Goal: Task Accomplishment & Management: Manage account settings

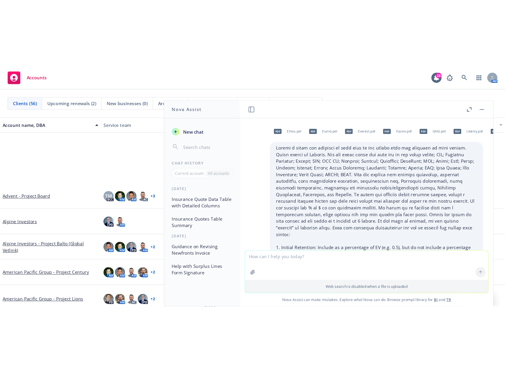
scroll to position [764, 0]
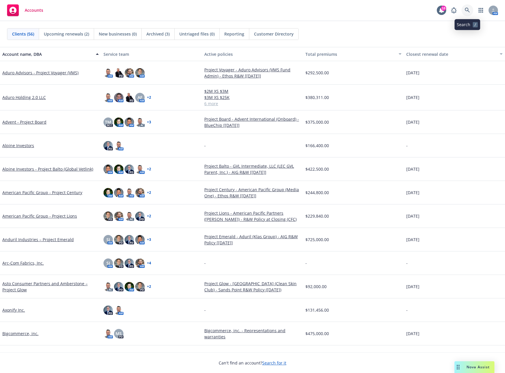
click at [465, 7] on link at bounding box center [467, 10] width 12 height 12
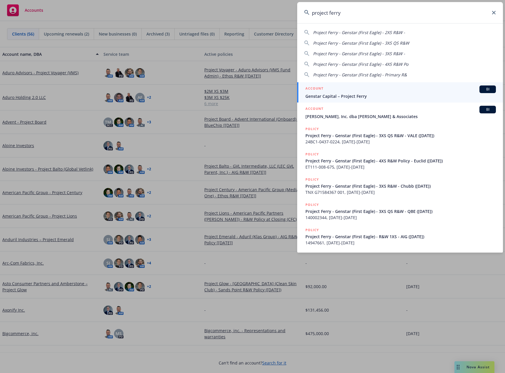
type input "project ferry"
click at [375, 102] on link "ACCOUNT BI Genstar Capital – Project Ferry" at bounding box center [400, 92] width 206 height 20
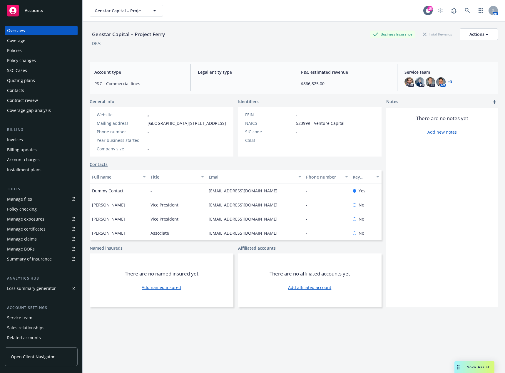
click at [33, 49] on div "Policies" at bounding box center [41, 50] width 68 height 9
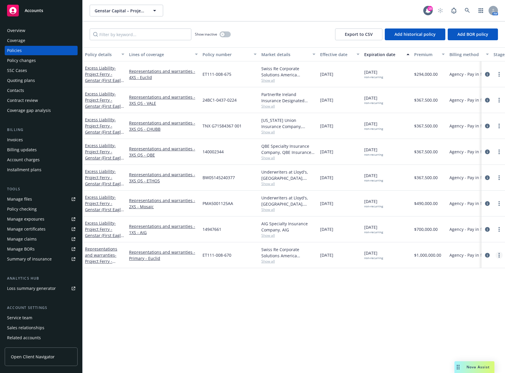
click at [500, 257] on link "more" at bounding box center [498, 255] width 7 height 7
click at [488, 257] on icon "circleInformation" at bounding box center [487, 255] width 5 height 5
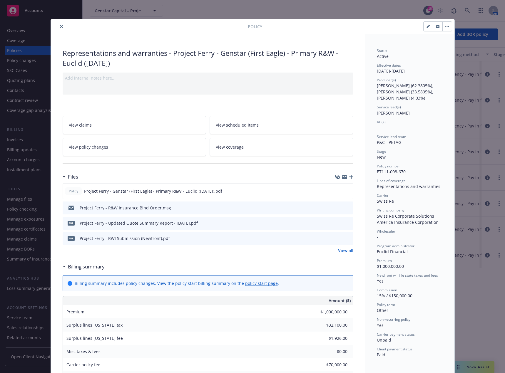
click at [428, 26] on icon "button" at bounding box center [428, 25] width 1 height 1
select select "NEW"
select select "other"
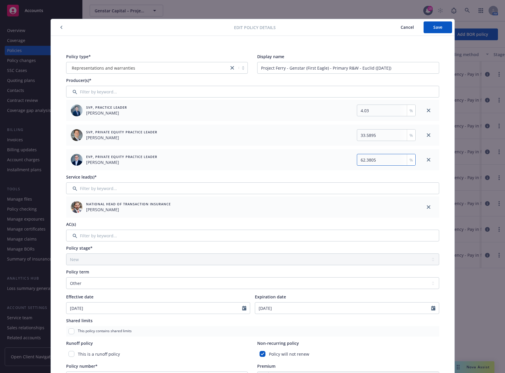
drag, startPoint x: 379, startPoint y: 160, endPoint x: 348, endPoint y: 160, distance: 30.9
click at [348, 160] on div "62.3805 %" at bounding box center [329, 160] width 172 height 12
type input "62.40"
drag, startPoint x: 378, startPoint y: 136, endPoint x: 328, endPoint y: 136, distance: 50.8
click at [328, 136] on div "33.5895 %" at bounding box center [329, 135] width 172 height 12
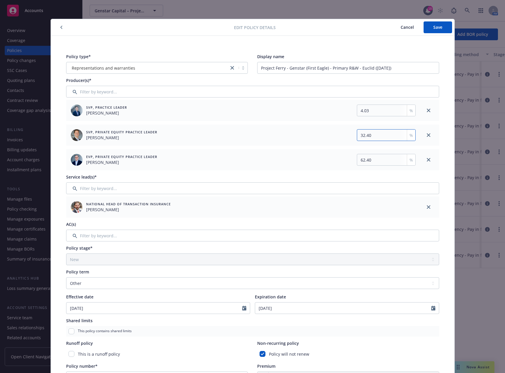
type input "32.40"
drag, startPoint x: 376, startPoint y: 112, endPoint x: 334, endPoint y: 110, distance: 42.4
click at [334, 110] on div "4.03 %" at bounding box center [329, 111] width 172 height 12
type input "5.20"
click at [436, 29] on span "Save" at bounding box center [437, 27] width 9 height 6
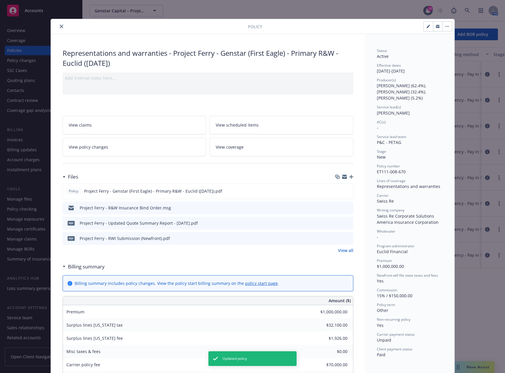
click at [57, 23] on div at bounding box center [150, 26] width 195 height 7
drag, startPoint x: 60, startPoint y: 26, endPoint x: 98, endPoint y: 37, distance: 40.1
click at [60, 26] on icon "close" at bounding box center [62, 27] width 4 height 4
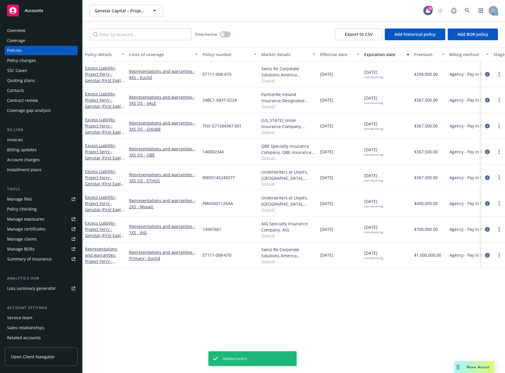
click at [486, 231] on icon "circleInformation" at bounding box center [487, 229] width 5 height 5
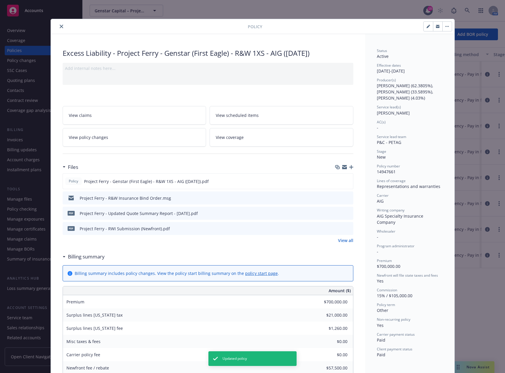
click at [426, 27] on icon "button" at bounding box center [427, 26] width 3 height 3
select select "NEW"
select select "other"
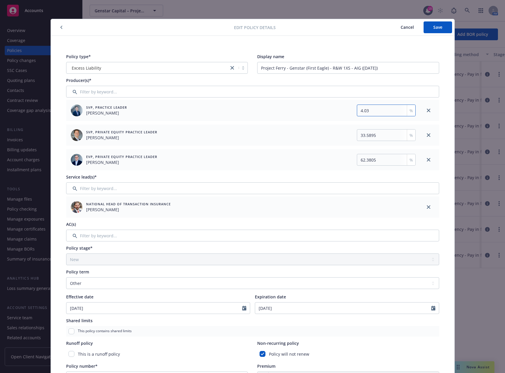
drag, startPoint x: 373, startPoint y: 110, endPoint x: 337, endPoint y: 113, distance: 36.5
click at [337, 113] on div "4.03 %" at bounding box center [329, 111] width 172 height 12
type input "5.20"
drag, startPoint x: 377, startPoint y: 134, endPoint x: 356, endPoint y: 134, distance: 20.6
click at [357, 134] on input "33.5895" at bounding box center [386, 135] width 59 height 12
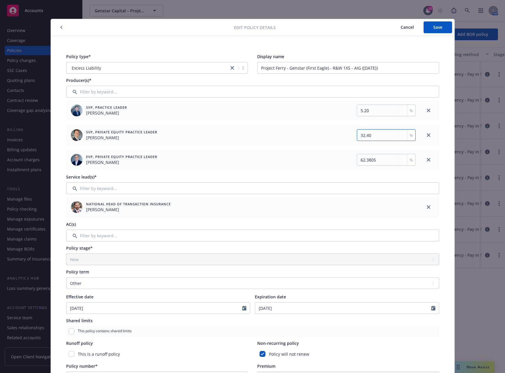
type input "32.40"
drag, startPoint x: 380, startPoint y: 160, endPoint x: 338, endPoint y: 159, distance: 41.7
click at [338, 159] on div "62.3805 %" at bounding box center [329, 160] width 172 height 12
type input "62.40"
click at [442, 26] on button "Save" at bounding box center [437, 27] width 28 height 12
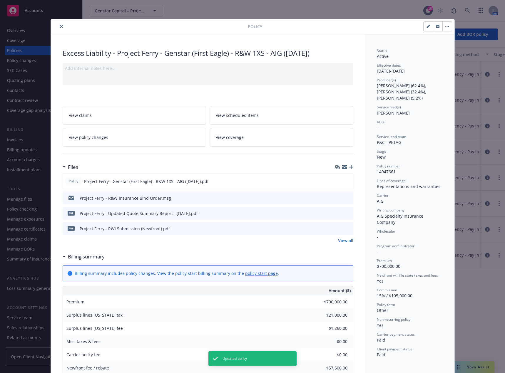
click at [60, 26] on icon "close" at bounding box center [62, 27] width 4 height 4
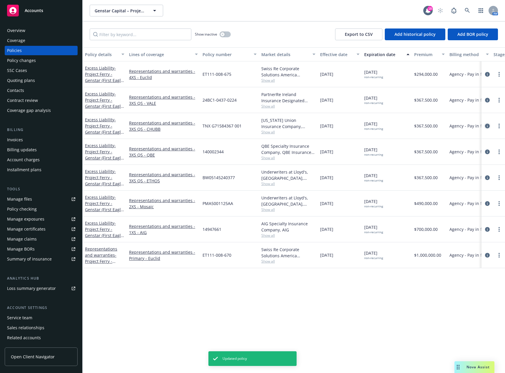
click at [486, 126] on icon "circleInformation" at bounding box center [487, 126] width 5 height 5
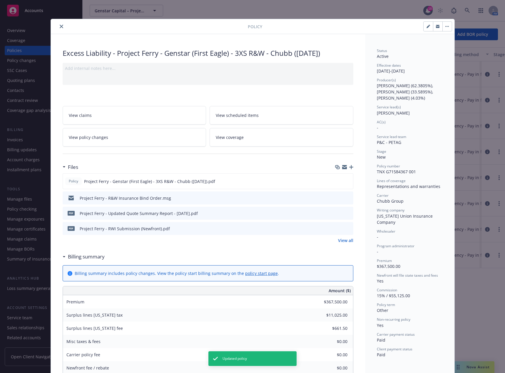
click at [443, 28] on button "button" at bounding box center [446, 26] width 9 height 9
click at [426, 28] on icon "button" at bounding box center [427, 26] width 3 height 3
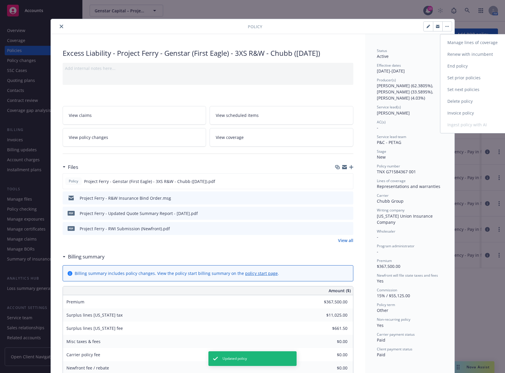
select select "NEW"
select select "other"
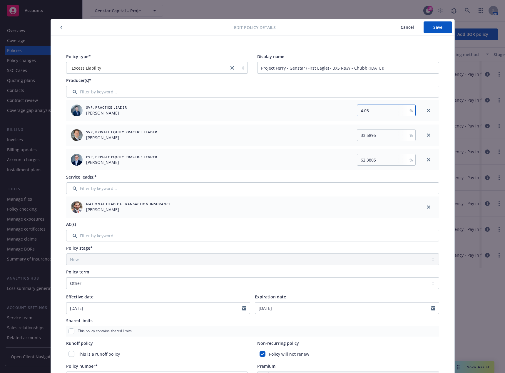
drag, startPoint x: 380, startPoint y: 113, endPoint x: 339, endPoint y: 114, distance: 41.1
click at [339, 114] on div "4.03 %" at bounding box center [329, 111] width 172 height 12
type input "5.20"
drag, startPoint x: 381, startPoint y: 137, endPoint x: 339, endPoint y: 135, distance: 42.1
click at [339, 135] on div "33.5895 %" at bounding box center [329, 135] width 172 height 12
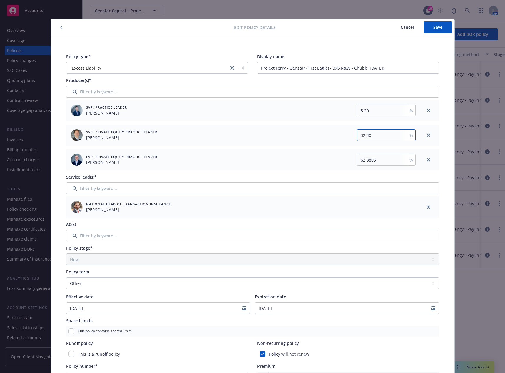
type input "32.40"
drag, startPoint x: 378, startPoint y: 159, endPoint x: 319, endPoint y: 156, distance: 58.6
click at [319, 156] on div "62.3805 %" at bounding box center [329, 160] width 172 height 12
type input "62.40"
click at [435, 29] on span "Save" at bounding box center [437, 27] width 9 height 6
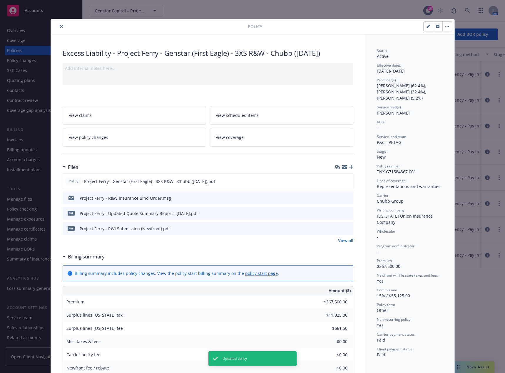
click at [60, 25] on icon "close" at bounding box center [62, 27] width 4 height 4
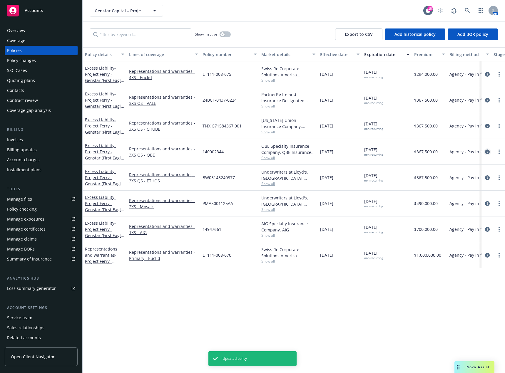
click at [487, 152] on icon "circleInformation" at bounding box center [487, 152] width 5 height 5
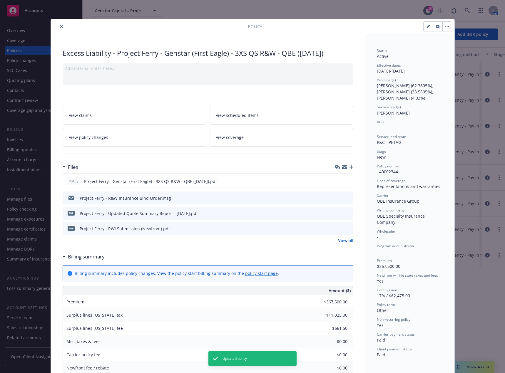
click at [426, 27] on icon "button" at bounding box center [427, 26] width 3 height 3
select select "NEW"
select select "other"
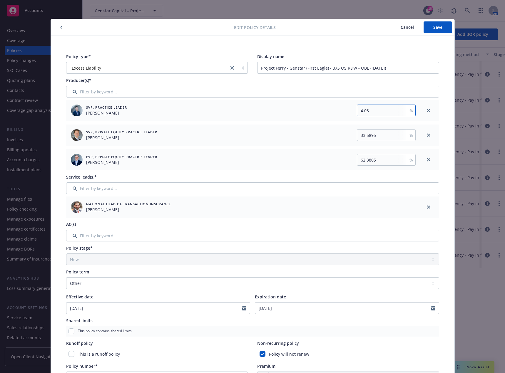
drag, startPoint x: 391, startPoint y: 112, endPoint x: 352, endPoint y: 112, distance: 39.1
click at [353, 112] on div "4.03 %" at bounding box center [384, 111] width 62 height 12
type input "5.20"
drag, startPoint x: 375, startPoint y: 135, endPoint x: 339, endPoint y: 133, distance: 36.3
click at [339, 133] on div "33.5895 %" at bounding box center [329, 135] width 172 height 12
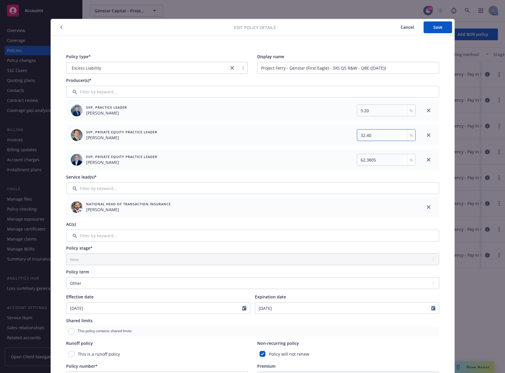
type input "32.40"
drag, startPoint x: 392, startPoint y: 157, endPoint x: 350, endPoint y: 159, distance: 42.7
click at [350, 159] on div "62.3805 %" at bounding box center [329, 160] width 172 height 12
type input "62.40"
click at [443, 27] on button "Save" at bounding box center [437, 27] width 28 height 12
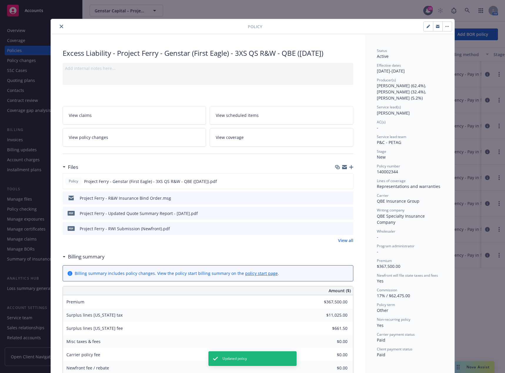
click at [60, 26] on icon "close" at bounding box center [62, 27] width 4 height 4
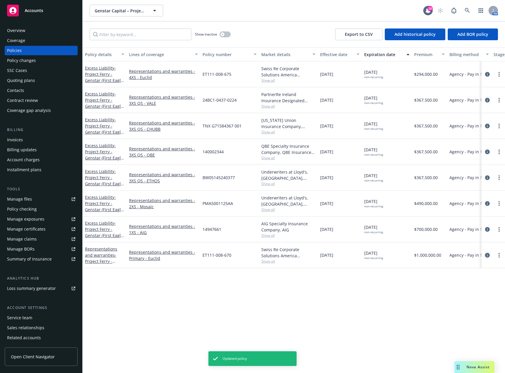
click at [488, 256] on icon "circleInformation" at bounding box center [487, 255] width 5 height 5
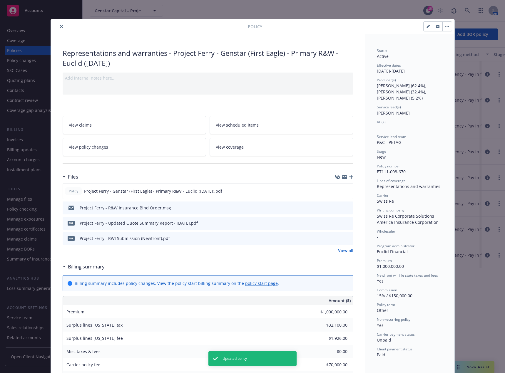
scroll to position [18, 0]
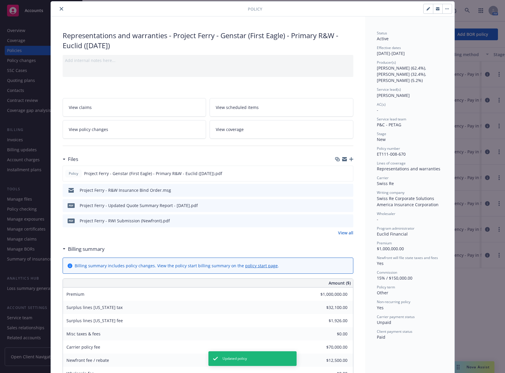
click at [426, 12] on button "button" at bounding box center [427, 8] width 9 height 9
select select "NEW"
select select "other"
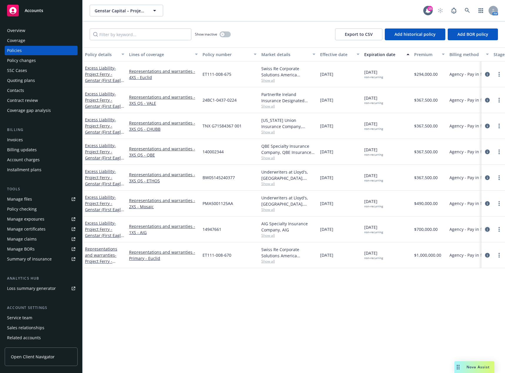
click at [488, 232] on icon "circleInformation" at bounding box center [487, 229] width 5 height 5
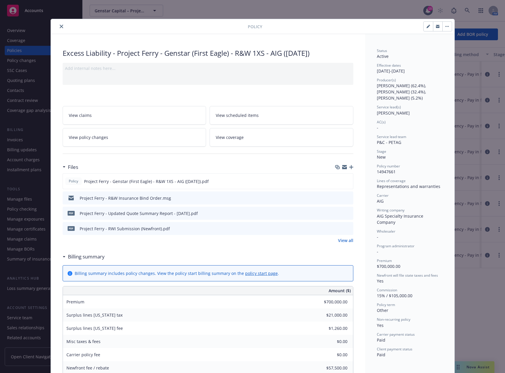
scroll to position [18, 0]
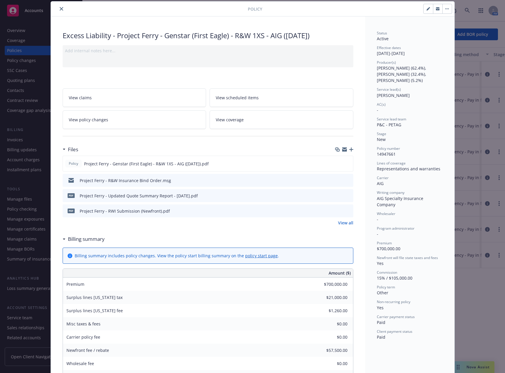
click at [428, 8] on icon "button" at bounding box center [428, 7] width 1 height 1
select select "NEW"
select select "other"
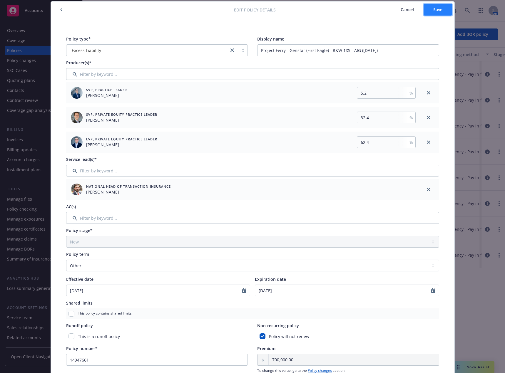
click at [440, 11] on span "Save" at bounding box center [437, 10] width 9 height 6
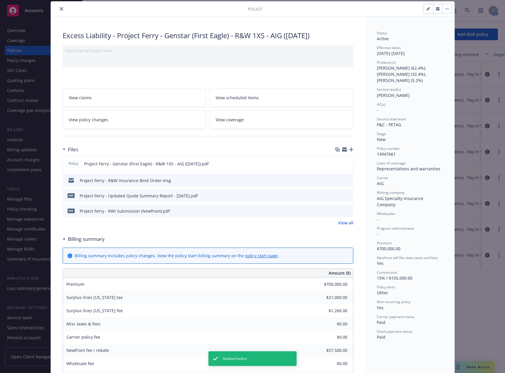
click at [60, 7] on icon "close" at bounding box center [62, 9] width 4 height 4
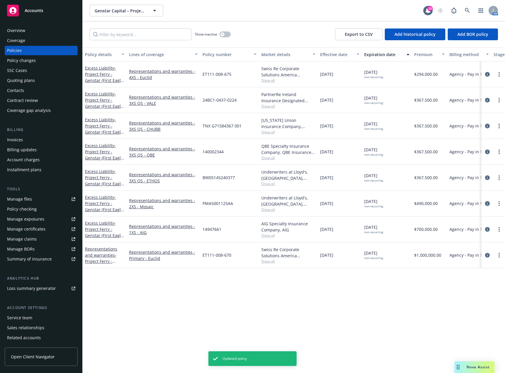
click at [488, 205] on icon "circleInformation" at bounding box center [487, 203] width 5 height 5
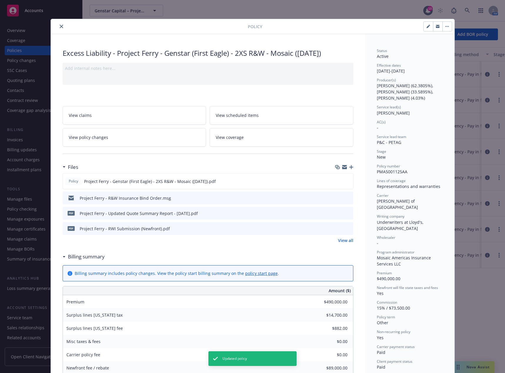
click at [428, 25] on button "button" at bounding box center [427, 26] width 9 height 9
select select "NEW"
select select "other"
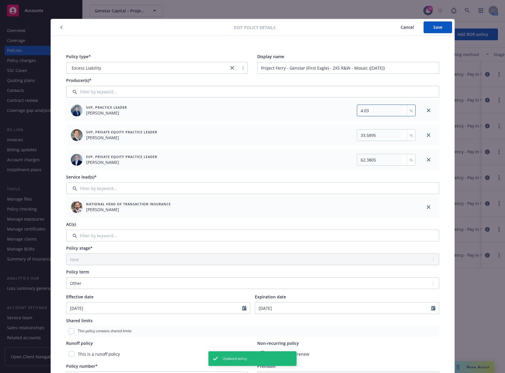
drag, startPoint x: 390, startPoint y: 113, endPoint x: 322, endPoint y: 116, distance: 67.9
click at [323, 116] on div "SVP, Practice Leader [PERSON_NAME] 4.03 %" at bounding box center [242, 110] width 352 height 21
type input "5.20"
drag, startPoint x: 379, startPoint y: 135, endPoint x: 315, endPoint y: 135, distance: 64.6
click at [315, 135] on div "33.5895 %" at bounding box center [329, 135] width 172 height 12
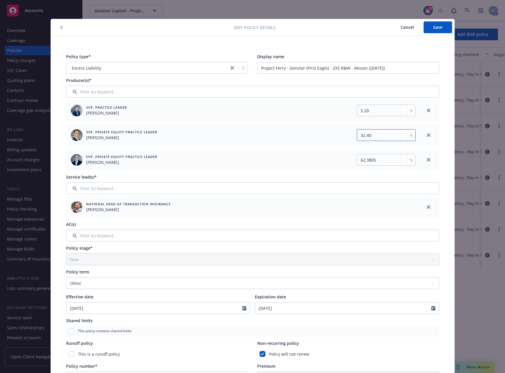
type input "32.40"
drag, startPoint x: 385, startPoint y: 159, endPoint x: 338, endPoint y: 157, distance: 46.5
click at [338, 157] on div "62.3805 %" at bounding box center [329, 160] width 172 height 12
type input "62.40"
click at [437, 29] on span "Save" at bounding box center [437, 27] width 9 height 6
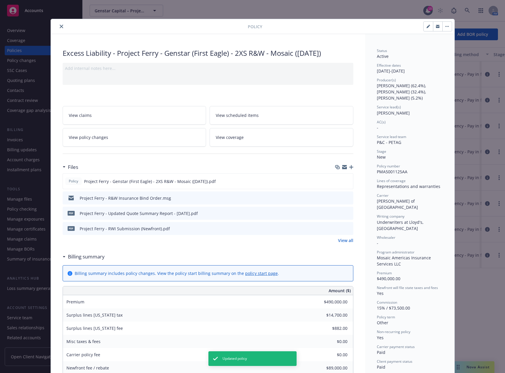
click at [60, 27] on icon "close" at bounding box center [62, 27] width 4 height 4
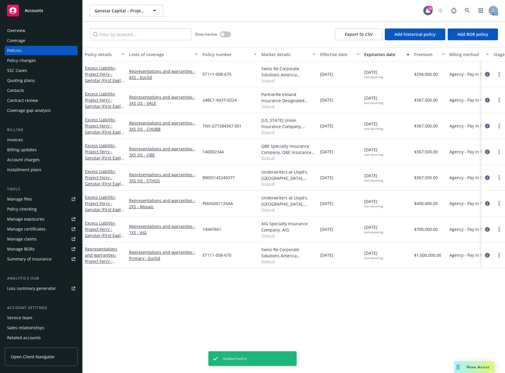
click at [486, 74] on icon "circleInformation" at bounding box center [487, 74] width 5 height 5
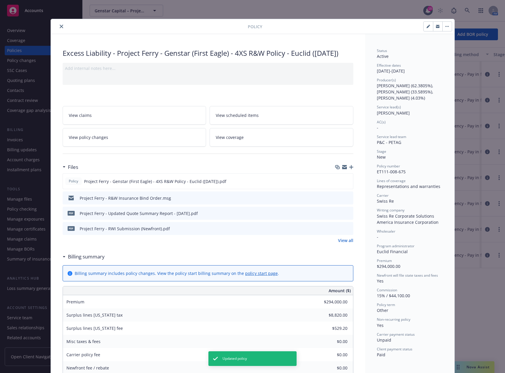
click at [425, 28] on button "button" at bounding box center [427, 26] width 9 height 9
select select "NEW"
select select "other"
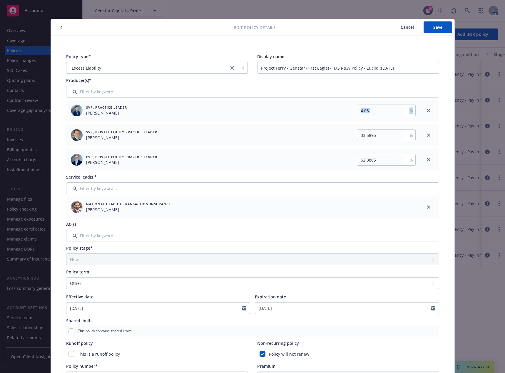
drag, startPoint x: 399, startPoint y: 111, endPoint x: 347, endPoint y: 108, distance: 51.8
click at [347, 108] on div "4.03 %" at bounding box center [329, 111] width 172 height 12
click at [367, 115] on input "4.03" at bounding box center [386, 111] width 59 height 12
drag, startPoint x: 366, startPoint y: 112, endPoint x: 342, endPoint y: 113, distance: 24.7
click at [342, 113] on div "4.03 %" at bounding box center [329, 111] width 172 height 12
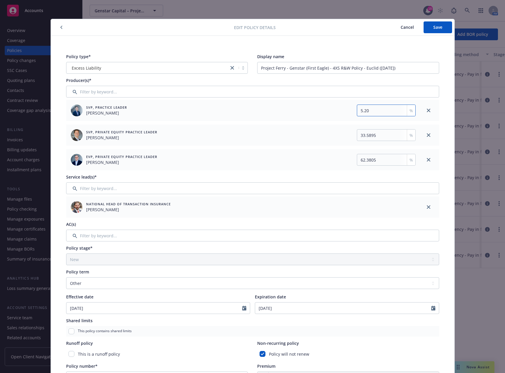
type input "5.20"
drag, startPoint x: 379, startPoint y: 134, endPoint x: 334, endPoint y: 135, distance: 45.0
click at [334, 135] on div "33.5895 %" at bounding box center [329, 135] width 172 height 12
type input "32.40"
drag, startPoint x: 378, startPoint y: 158, endPoint x: 323, endPoint y: 158, distance: 54.9
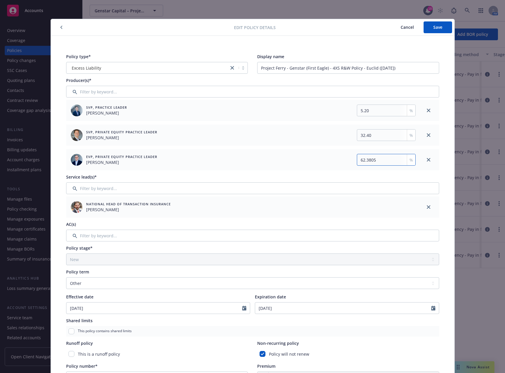
click at [323, 158] on div "62.3805 %" at bounding box center [329, 160] width 172 height 12
type input "62.40"
click at [433, 28] on span "Save" at bounding box center [437, 27] width 9 height 6
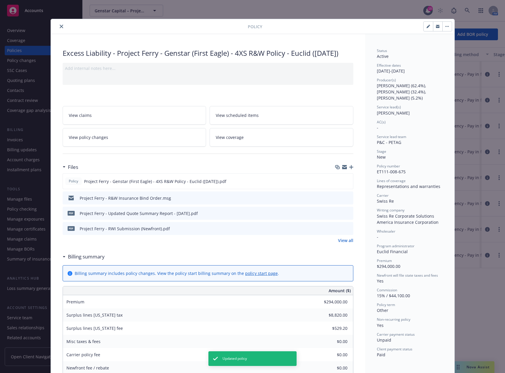
click at [60, 26] on icon "close" at bounding box center [62, 27] width 4 height 4
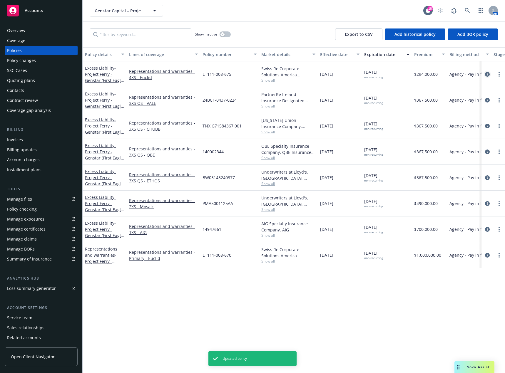
click at [489, 73] on icon "circleInformation" at bounding box center [487, 74] width 5 height 5
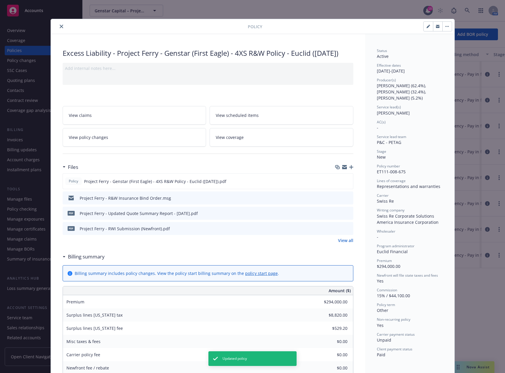
scroll to position [18, 0]
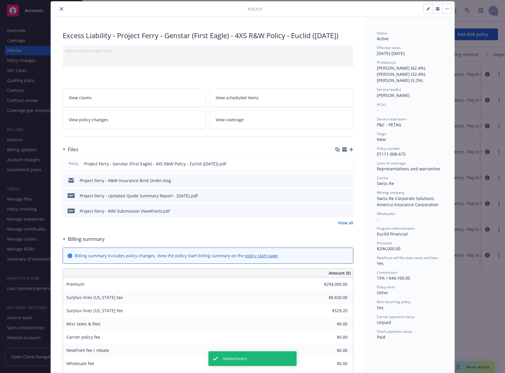
click at [427, 11] on button "button" at bounding box center [427, 8] width 9 height 9
select select "NEW"
select select "other"
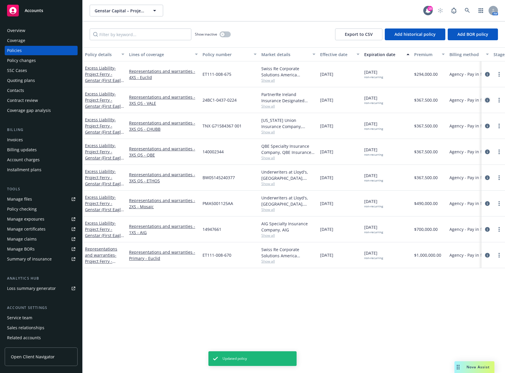
click at [488, 100] on icon "circleInformation" at bounding box center [487, 100] width 5 height 5
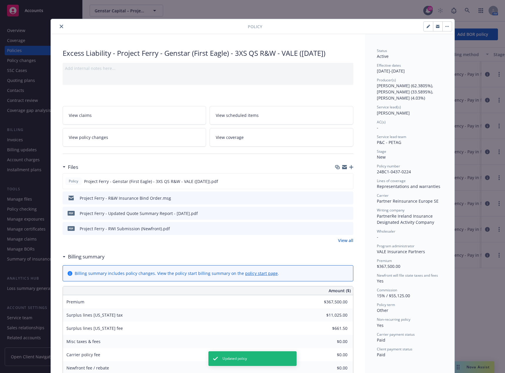
click at [427, 29] on button "button" at bounding box center [427, 26] width 9 height 9
select select "NEW"
select select "other"
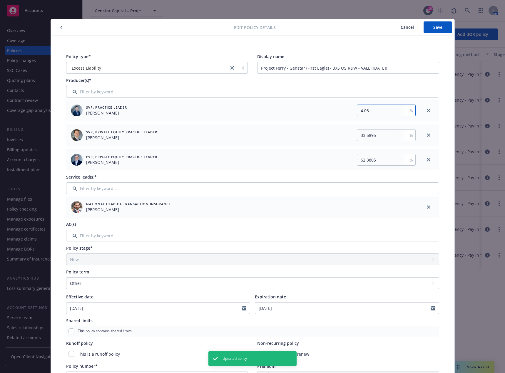
drag, startPoint x: 383, startPoint y: 112, endPoint x: 326, endPoint y: 127, distance: 59.2
click at [328, 116] on div "4.03 %" at bounding box center [329, 111] width 172 height 12
type input "5.20"
drag, startPoint x: 392, startPoint y: 136, endPoint x: 322, endPoint y: 130, distance: 70.4
click at [322, 130] on div "33.5895 %" at bounding box center [329, 135] width 172 height 12
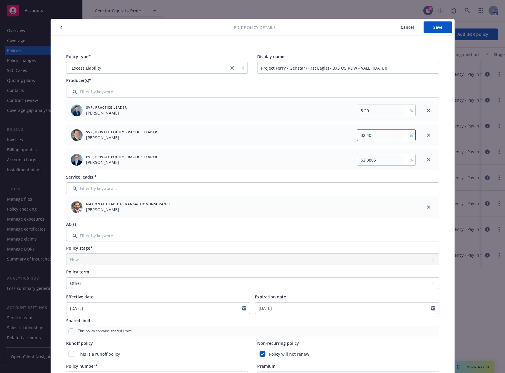
type input "32.40"
drag, startPoint x: 380, startPoint y: 160, endPoint x: 328, endPoint y: 157, distance: 51.8
click at [328, 157] on div "62.3805 %" at bounding box center [329, 160] width 172 height 12
type input "62.40"
click at [434, 31] on button "Save" at bounding box center [437, 27] width 28 height 12
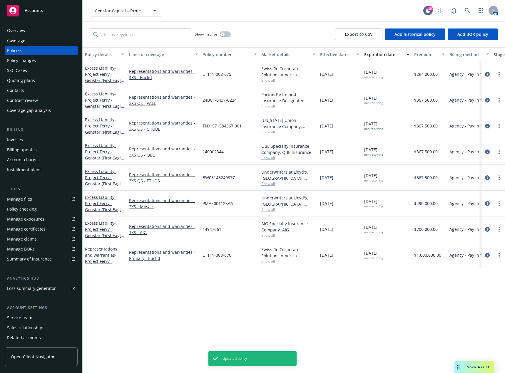
click at [489, 127] on icon "circleInformation" at bounding box center [487, 126] width 5 height 5
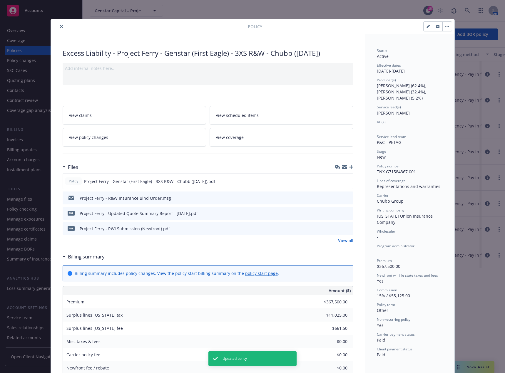
scroll to position [18, 0]
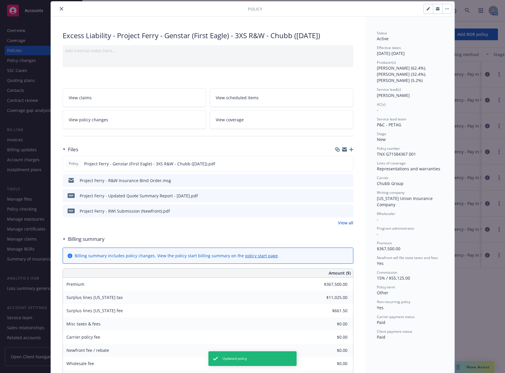
click at [426, 10] on icon "button" at bounding box center [427, 9] width 3 height 3
select select "NEW"
select select "other"
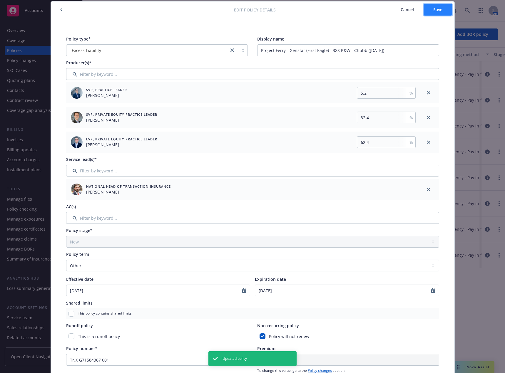
click at [434, 9] on span "Save" at bounding box center [437, 10] width 9 height 6
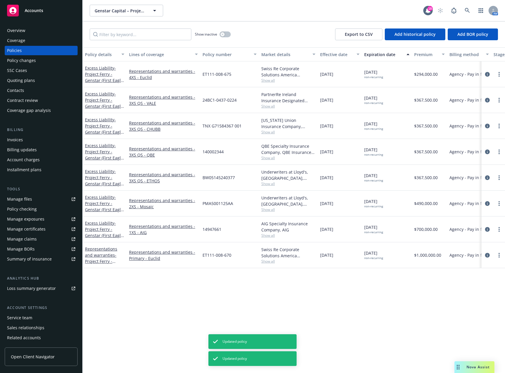
click at [57, 9] on div "Accounts" at bounding box center [41, 11] width 68 height 12
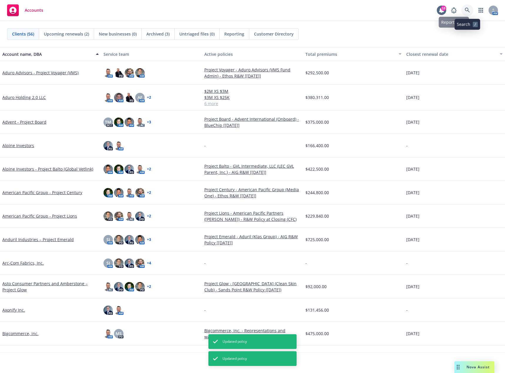
click at [466, 9] on icon at bounding box center [467, 10] width 5 height 5
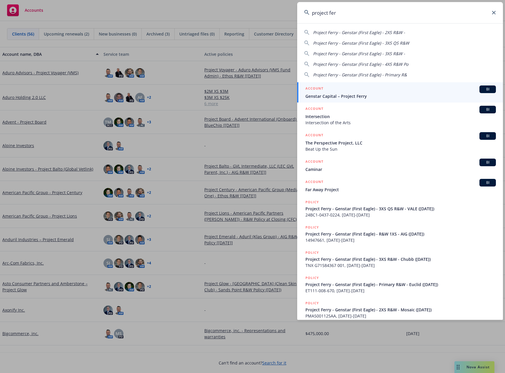
type input "project fer"
click at [353, 98] on span "Genstar Capital – Project Ferry" at bounding box center [400, 96] width 190 height 6
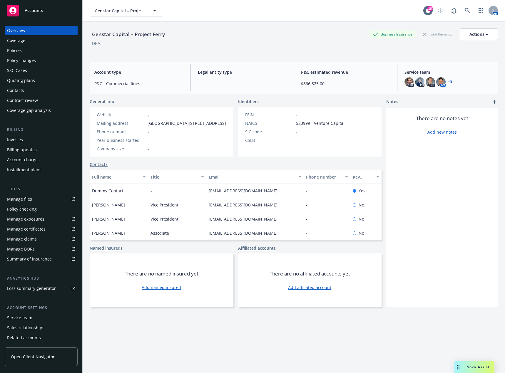
click at [38, 60] on div "Policy changes" at bounding box center [41, 60] width 68 height 9
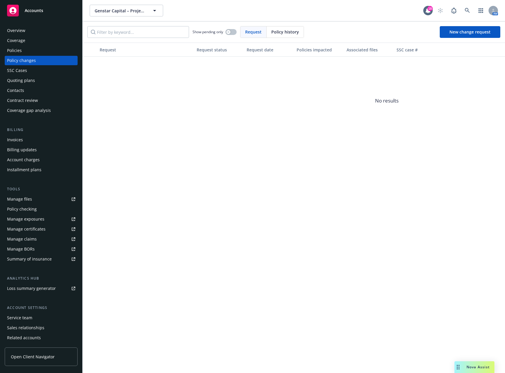
click at [30, 44] on div "Coverage" at bounding box center [41, 40] width 68 height 9
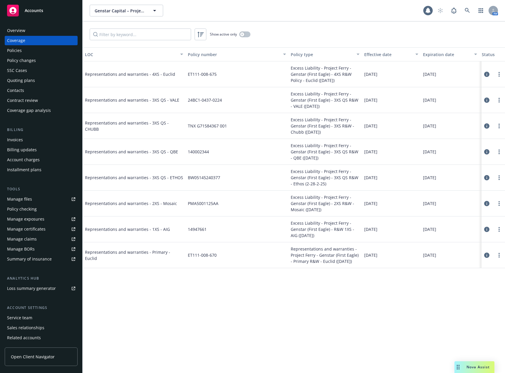
click at [30, 49] on div "Policies" at bounding box center [41, 50] width 68 height 9
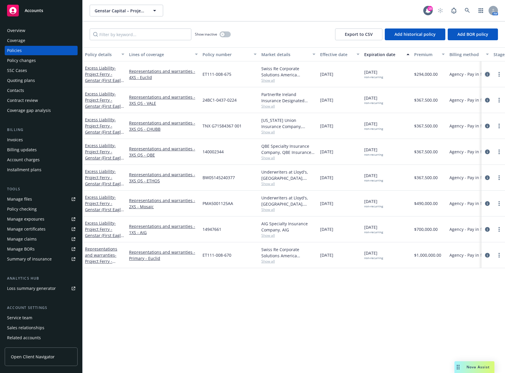
click at [487, 73] on icon "circleInformation" at bounding box center [487, 74] width 5 height 5
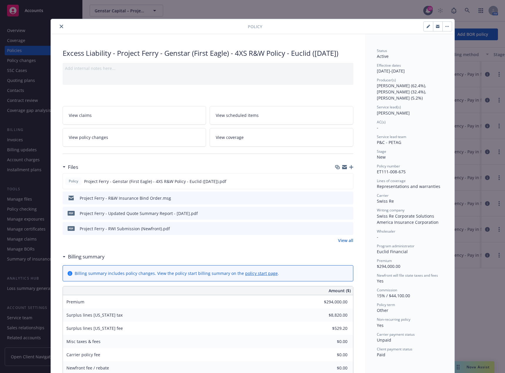
scroll to position [18, 0]
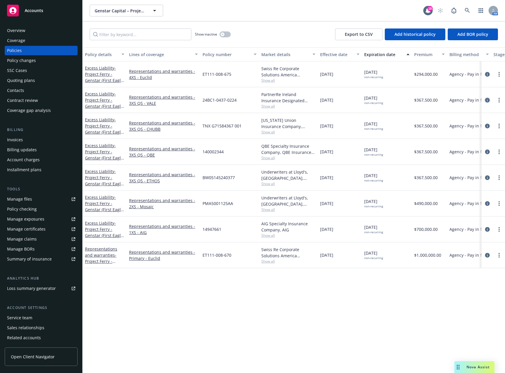
click at [487, 100] on icon "circleInformation" at bounding box center [487, 100] width 5 height 5
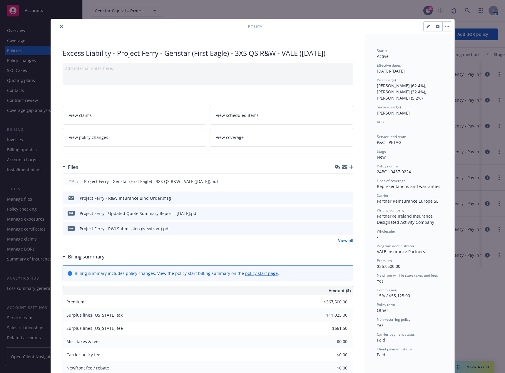
scroll to position [18, 0]
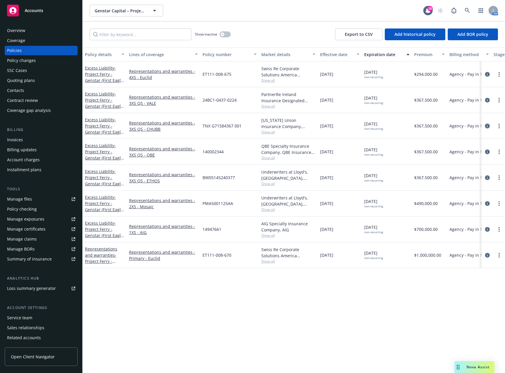
click at [487, 128] on icon "circleInformation" at bounding box center [487, 126] width 5 height 5
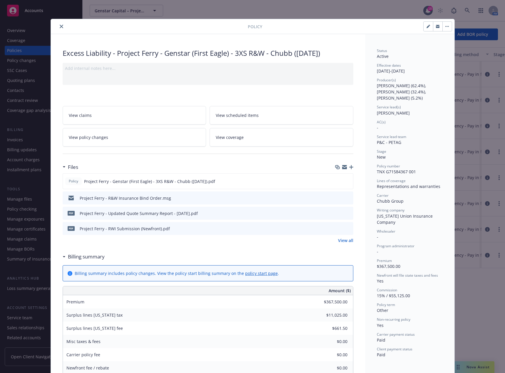
scroll to position [18, 0]
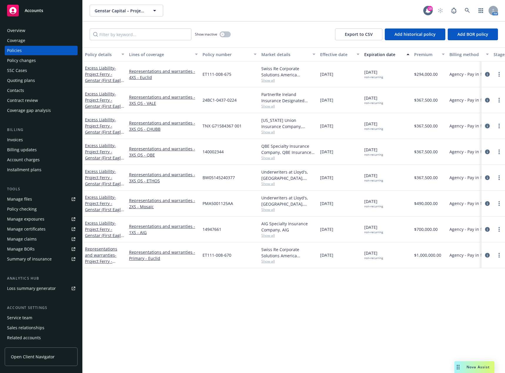
click at [488, 125] on icon "circleInformation" at bounding box center [487, 126] width 5 height 5
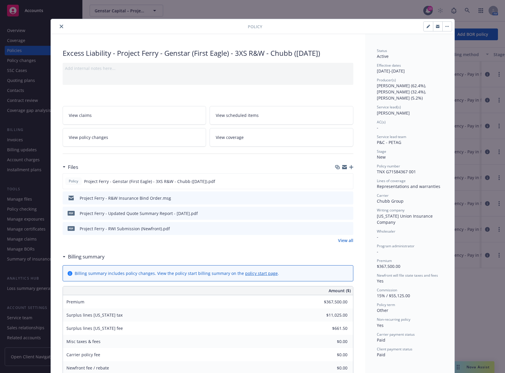
scroll to position [18, 0]
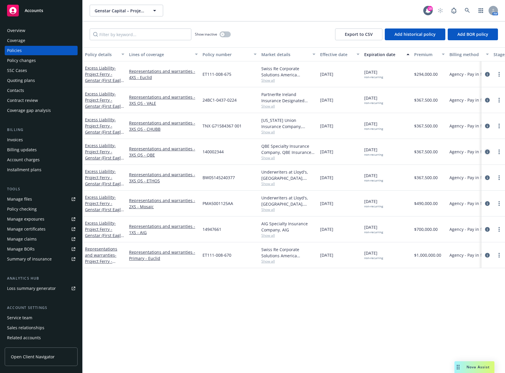
click at [485, 153] on icon "circleInformation" at bounding box center [487, 152] width 5 height 5
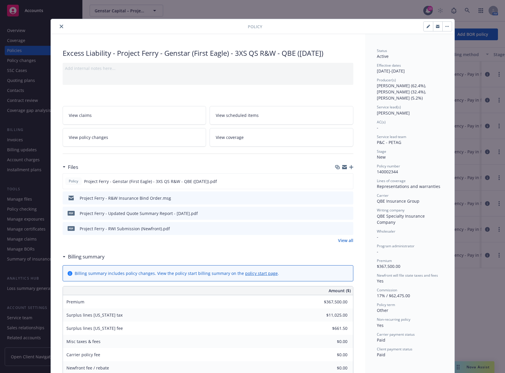
scroll to position [18, 0]
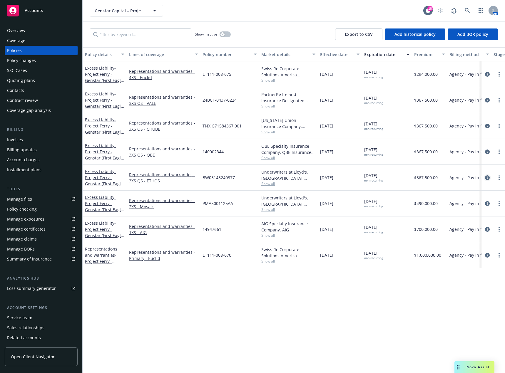
click at [487, 177] on icon "circleInformation" at bounding box center [487, 177] width 5 height 5
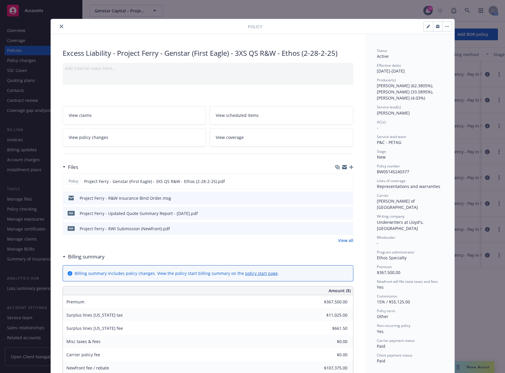
click at [424, 29] on button "button" at bounding box center [427, 26] width 9 height 9
select select "NEW"
select select "other"
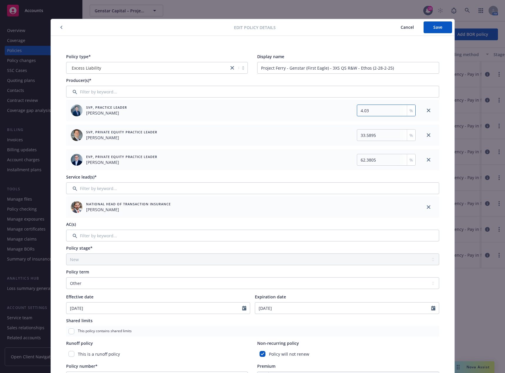
drag, startPoint x: 383, startPoint y: 108, endPoint x: 344, endPoint y: 102, distance: 39.9
click at [344, 102] on div "SVP, Practice Leader [PERSON_NAME] 4.03 %" at bounding box center [242, 110] width 352 height 21
type input "5.20"
drag, startPoint x: 386, startPoint y: 137, endPoint x: 335, endPoint y: 134, distance: 51.0
click at [335, 133] on div "33.5895 %" at bounding box center [329, 135] width 172 height 12
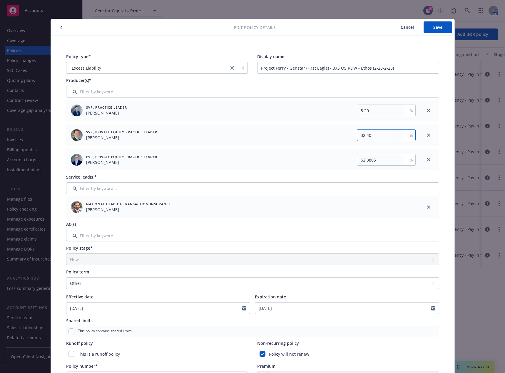
type input "32.40"
drag, startPoint x: 379, startPoint y: 161, endPoint x: 330, endPoint y: 160, distance: 49.1
click at [330, 160] on div "62.3805 %" at bounding box center [329, 160] width 172 height 12
type input "62.40"
click at [440, 30] on button "Save" at bounding box center [437, 27] width 28 height 12
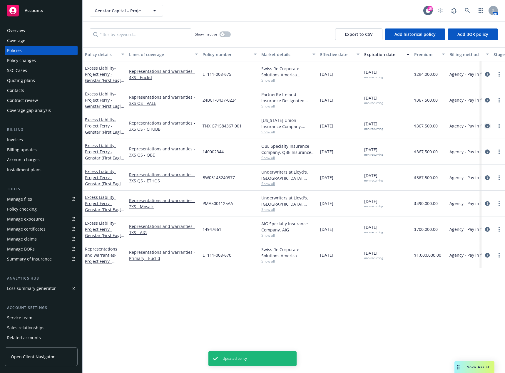
click at [487, 125] on icon "circleInformation" at bounding box center [487, 126] width 5 height 5
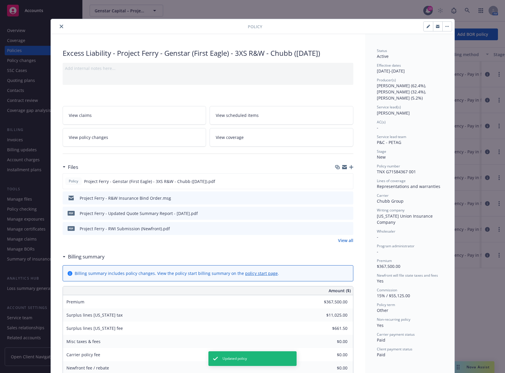
scroll to position [18, 0]
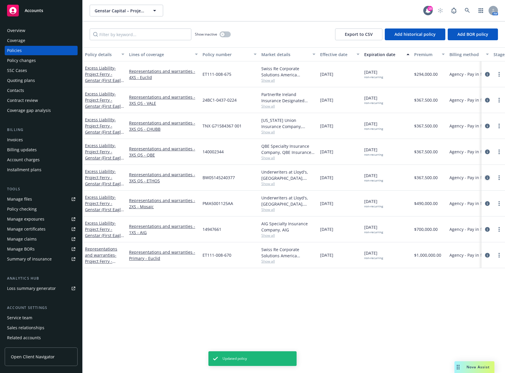
click at [489, 179] on icon "circleInformation" at bounding box center [487, 177] width 5 height 5
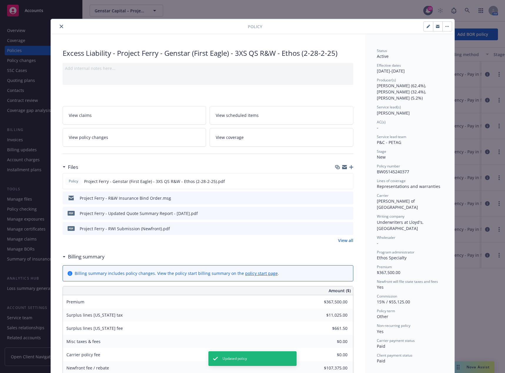
scroll to position [18, 0]
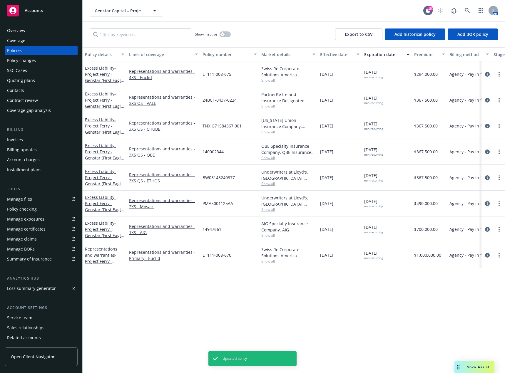
click at [487, 204] on icon "circleInformation" at bounding box center [487, 203] width 5 height 5
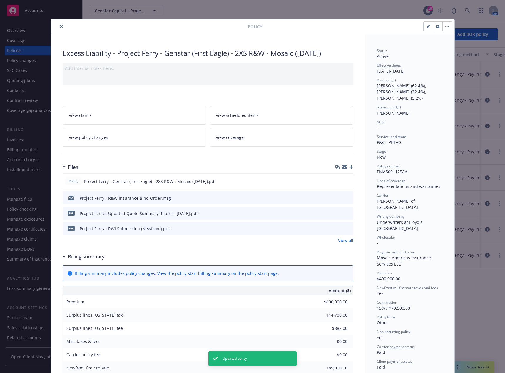
scroll to position [18, 0]
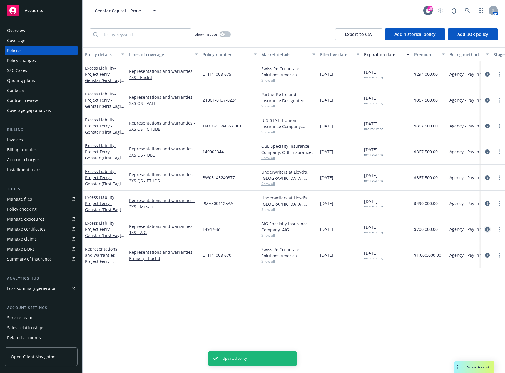
click at [489, 232] on link "circleInformation" at bounding box center [487, 229] width 7 height 7
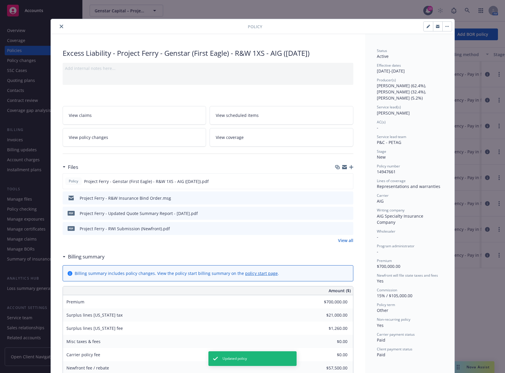
scroll to position [18, 0]
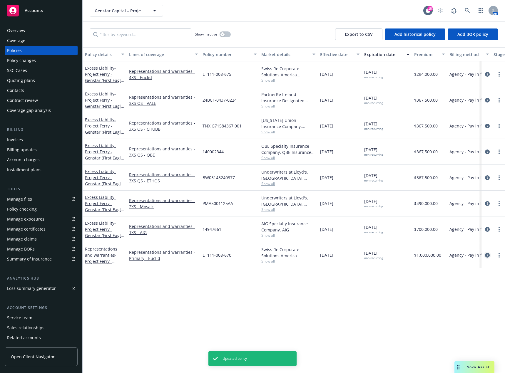
click at [488, 255] on icon "circleInformation" at bounding box center [487, 255] width 5 height 5
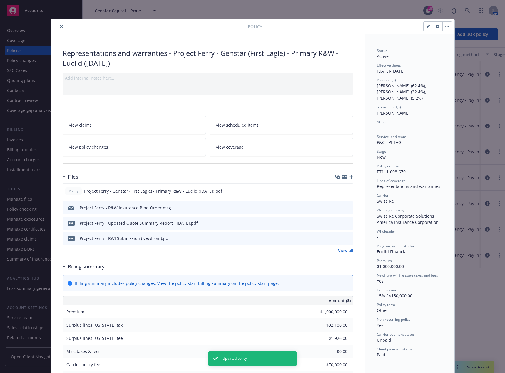
scroll to position [18, 0]
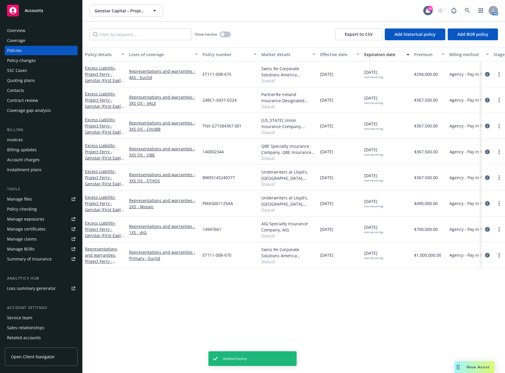
click at [488, 230] on icon "circleInformation" at bounding box center [487, 229] width 5 height 5
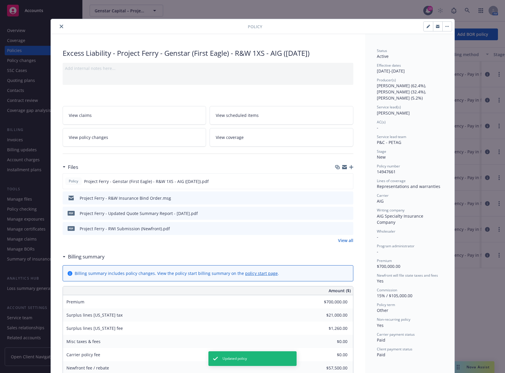
scroll to position [18, 0]
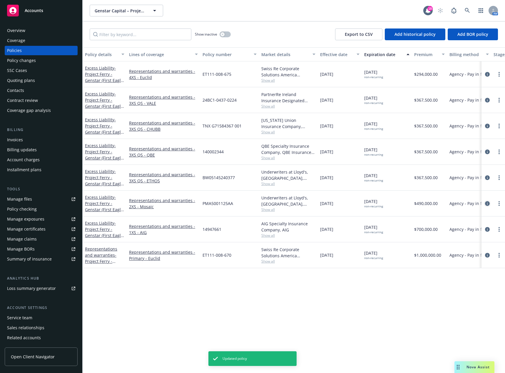
click at [489, 205] on link "circleInformation" at bounding box center [487, 203] width 7 height 7
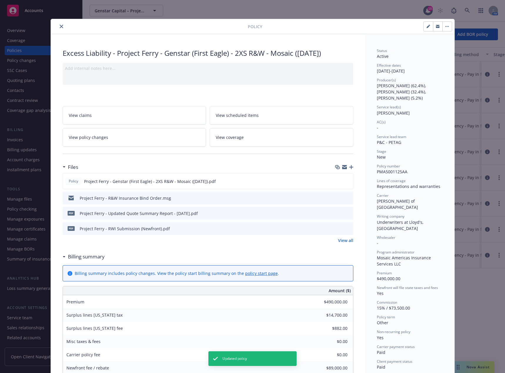
scroll to position [18, 0]
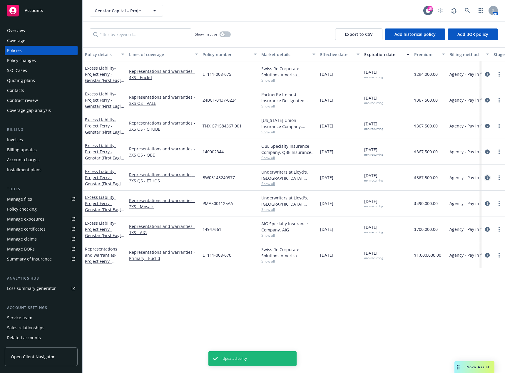
click at [488, 178] on icon "circleInformation" at bounding box center [487, 177] width 5 height 5
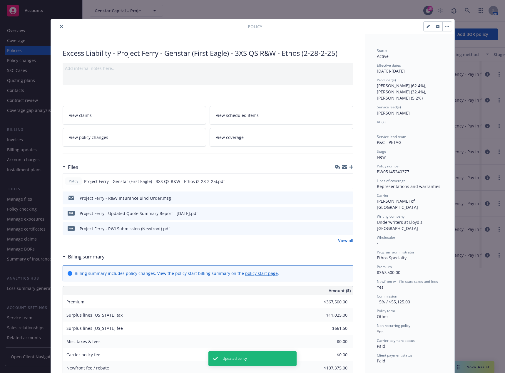
scroll to position [18, 0]
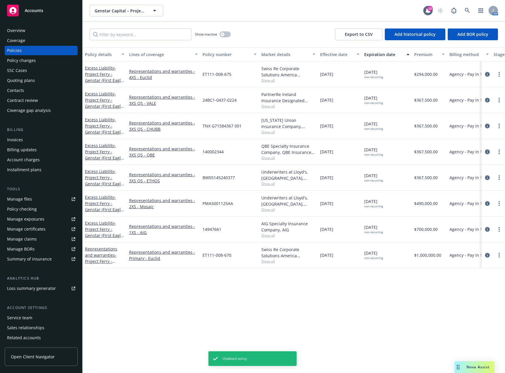
click at [489, 152] on icon "circleInformation" at bounding box center [487, 152] width 5 height 5
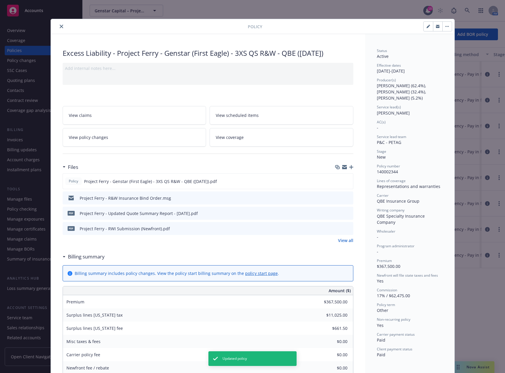
scroll to position [18, 0]
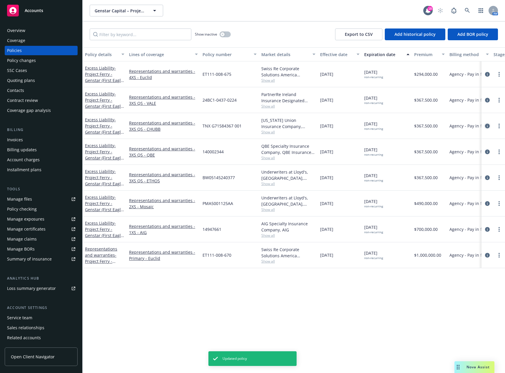
click at [487, 125] on icon "circleInformation" at bounding box center [487, 126] width 5 height 5
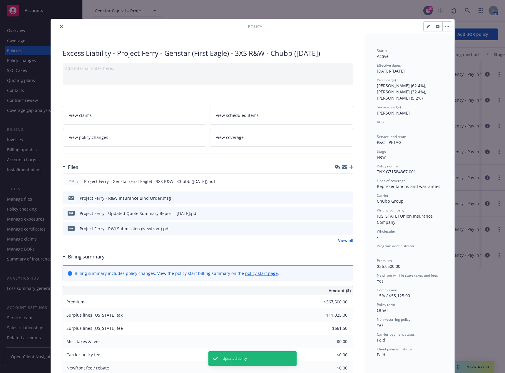
scroll to position [18, 0]
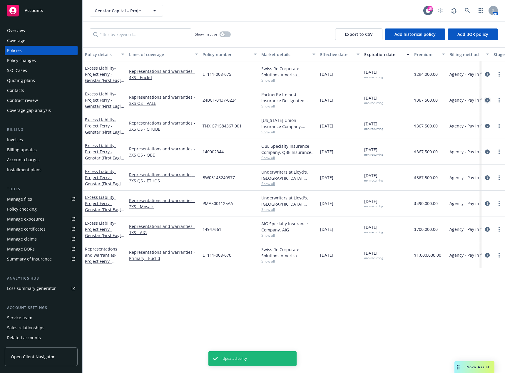
click at [489, 100] on icon "circleInformation" at bounding box center [487, 100] width 5 height 5
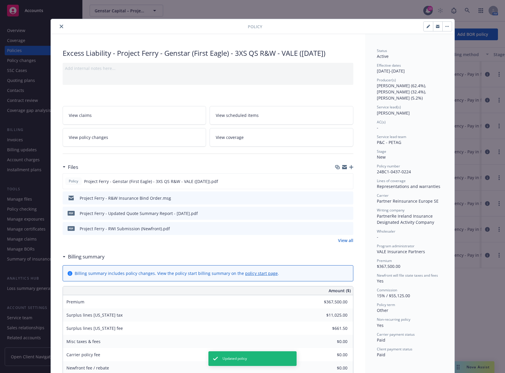
scroll to position [18, 0]
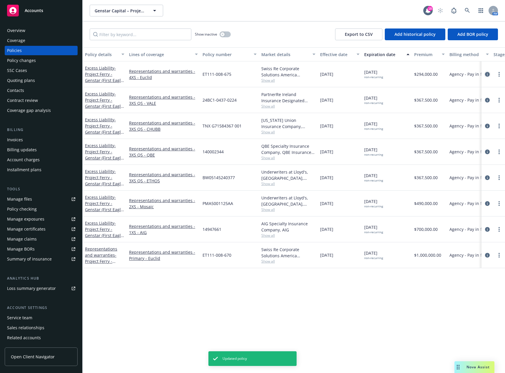
click at [489, 75] on icon "circleInformation" at bounding box center [487, 74] width 5 height 5
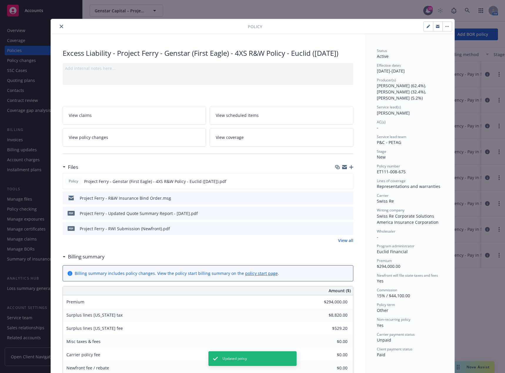
scroll to position [18, 0]
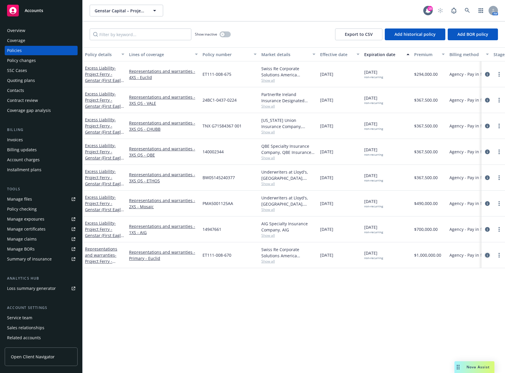
click at [488, 255] on icon "circleInformation" at bounding box center [487, 255] width 5 height 5
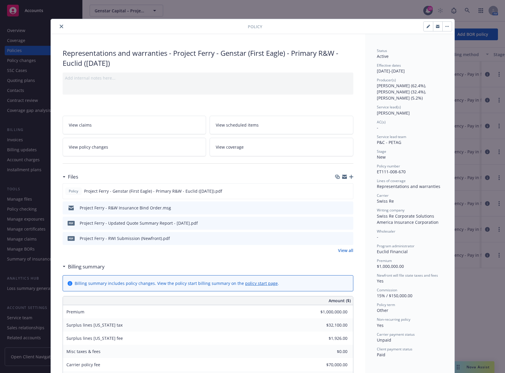
scroll to position [18, 0]
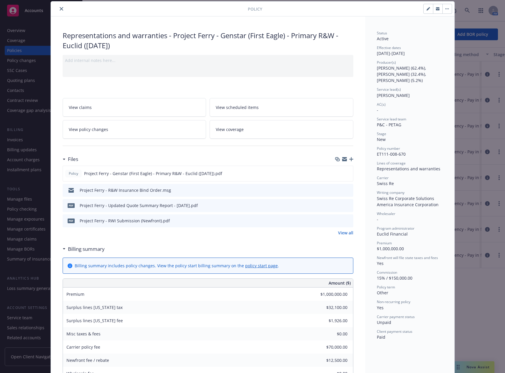
click at [353, 43] on div "Representations and warranties - Project Ferry - Genstar (First Eagle) - Primar…" at bounding box center [208, 351] width 314 height 670
click at [428, 7] on button "button" at bounding box center [427, 8] width 9 height 9
select select "NEW"
select select "other"
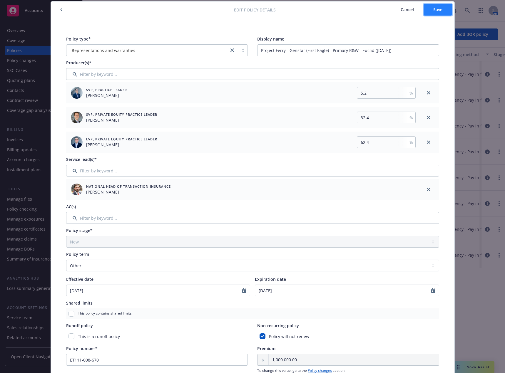
click at [435, 11] on span "Save" at bounding box center [437, 10] width 9 height 6
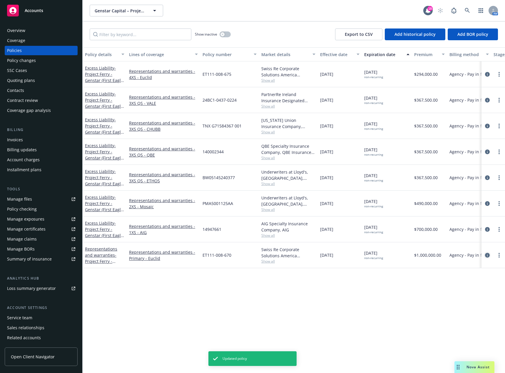
click at [486, 256] on icon "circleInformation" at bounding box center [487, 255] width 5 height 5
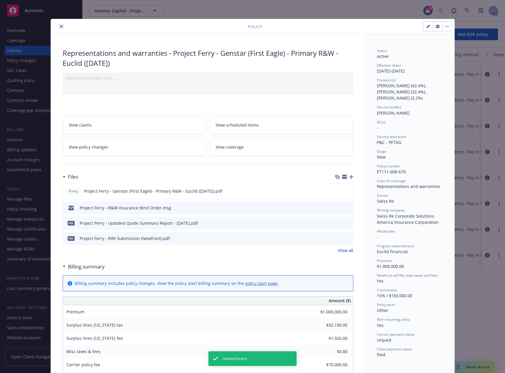
scroll to position [18, 0]
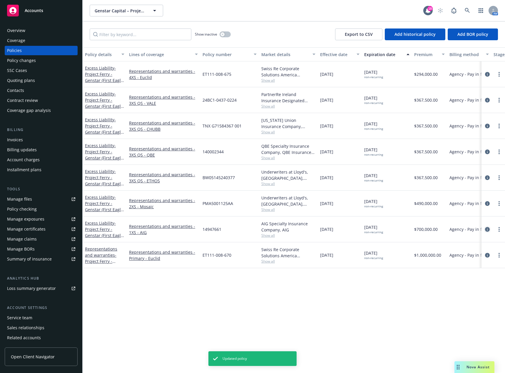
click at [487, 231] on icon "circleInformation" at bounding box center [487, 229] width 5 height 5
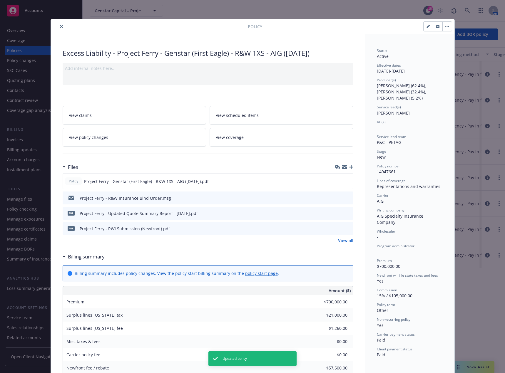
scroll to position [18, 0]
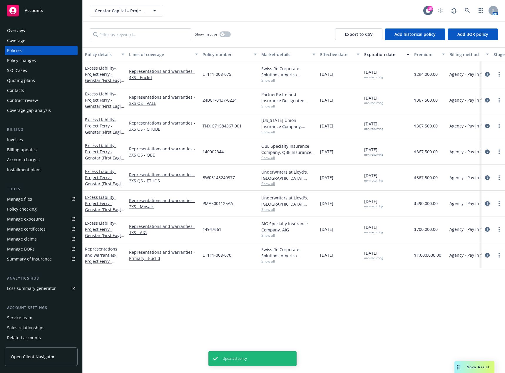
click at [486, 203] on icon "circleInformation" at bounding box center [487, 203] width 5 height 5
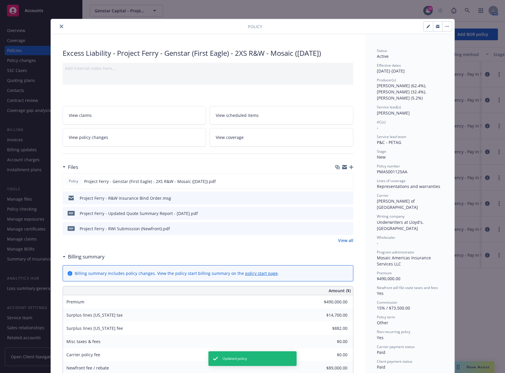
scroll to position [18, 0]
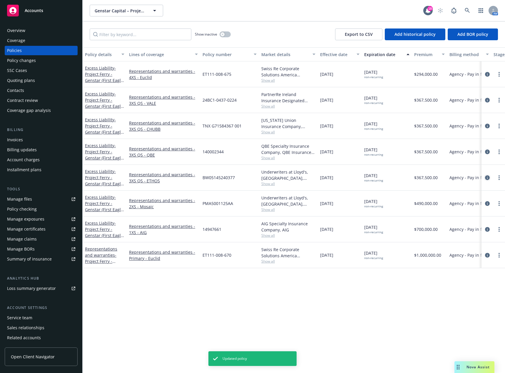
click at [487, 178] on icon "circleInformation" at bounding box center [487, 177] width 5 height 5
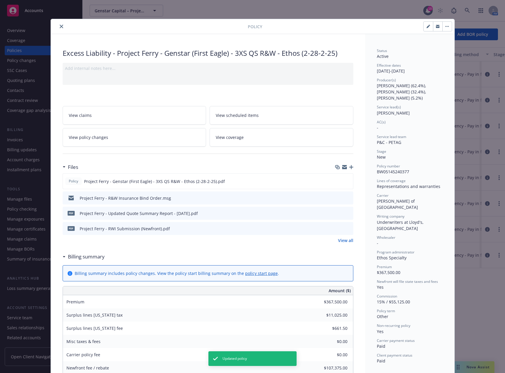
scroll to position [18, 0]
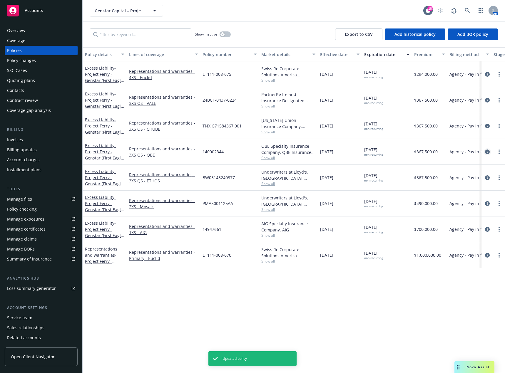
click at [486, 152] on icon "circleInformation" at bounding box center [487, 152] width 5 height 5
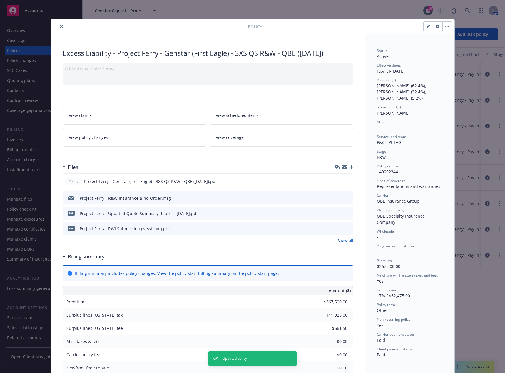
scroll to position [18, 0]
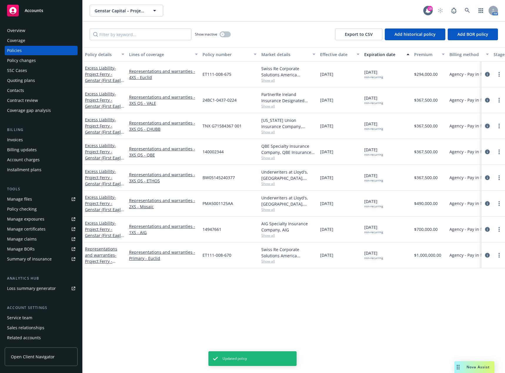
click at [487, 127] on icon "circleInformation" at bounding box center [487, 126] width 5 height 5
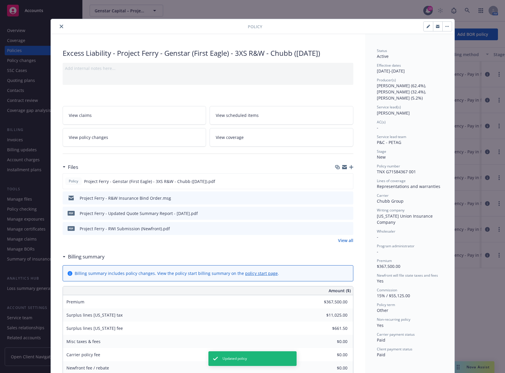
scroll to position [18, 0]
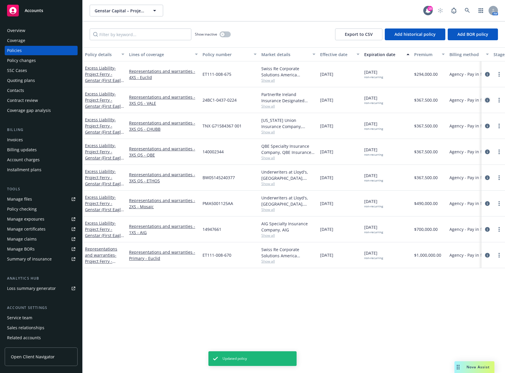
click at [488, 100] on icon "circleInformation" at bounding box center [487, 100] width 5 height 5
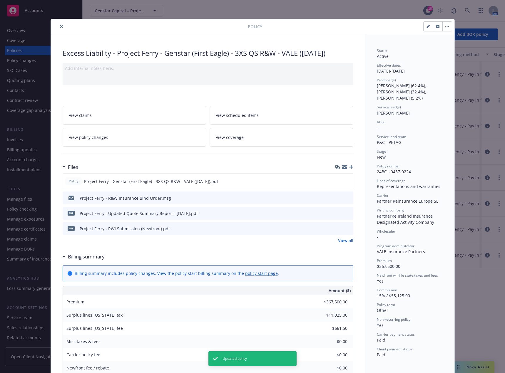
scroll to position [18, 0]
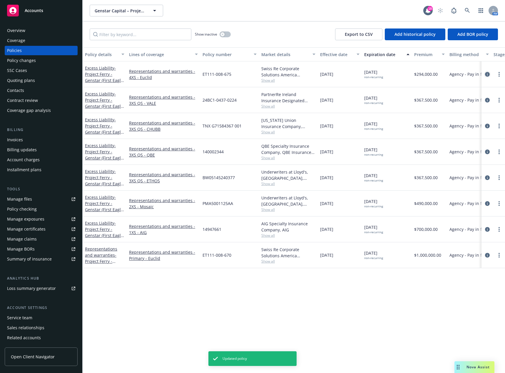
click at [488, 74] on icon "circleInformation" at bounding box center [487, 74] width 5 height 5
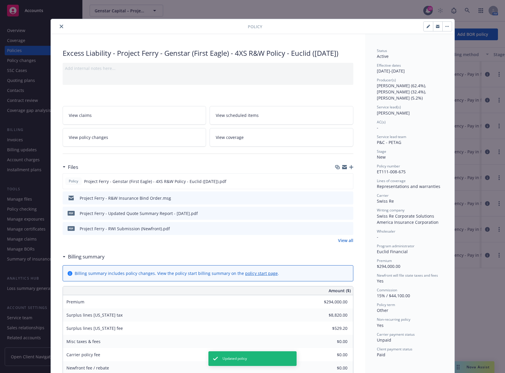
scroll to position [18, 0]
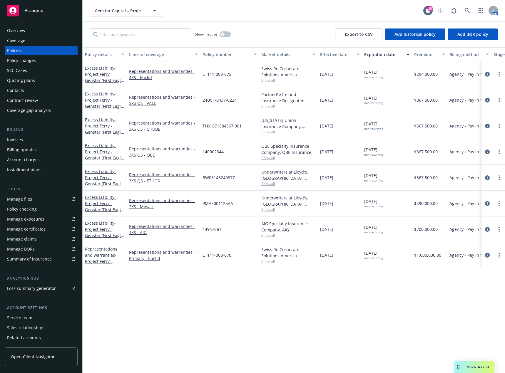
click at [488, 256] on icon "circleInformation" at bounding box center [487, 255] width 5 height 5
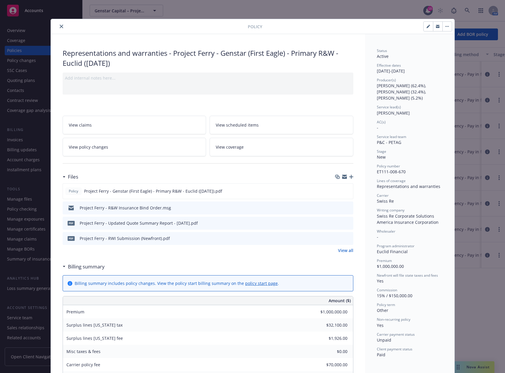
scroll to position [18, 0]
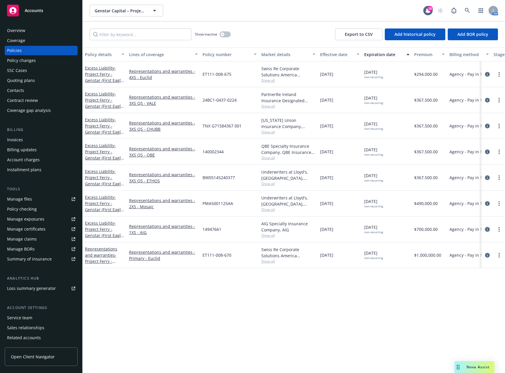
click at [487, 230] on icon "circleInformation" at bounding box center [487, 229] width 5 height 5
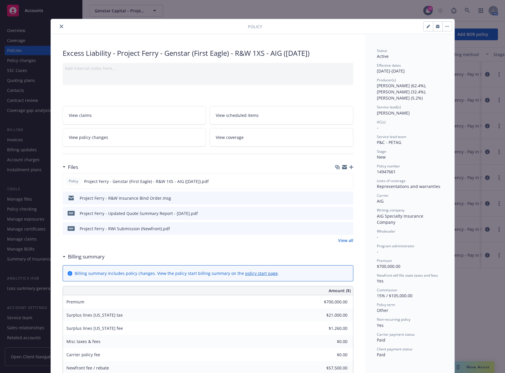
scroll to position [18, 0]
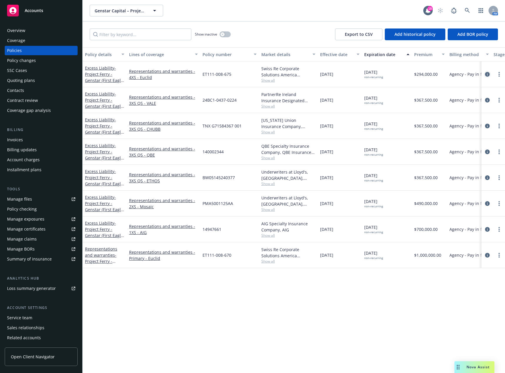
click at [485, 75] on icon "circleInformation" at bounding box center [487, 74] width 5 height 5
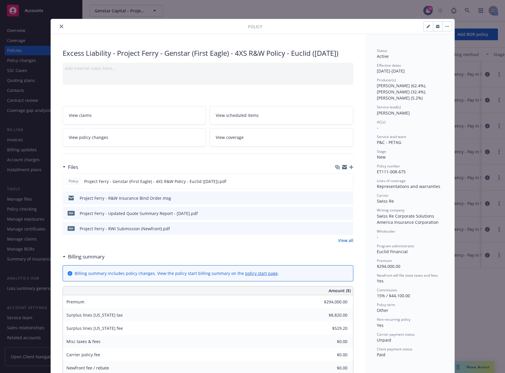
scroll to position [18, 0]
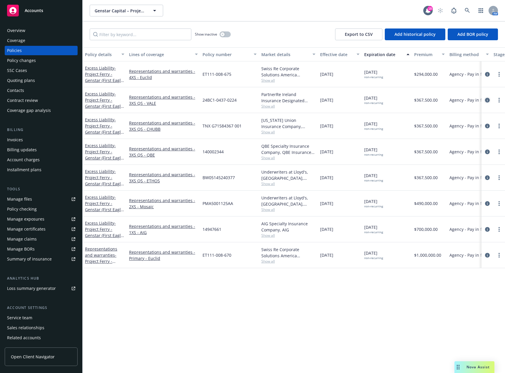
click at [488, 100] on icon "circleInformation" at bounding box center [487, 100] width 5 height 5
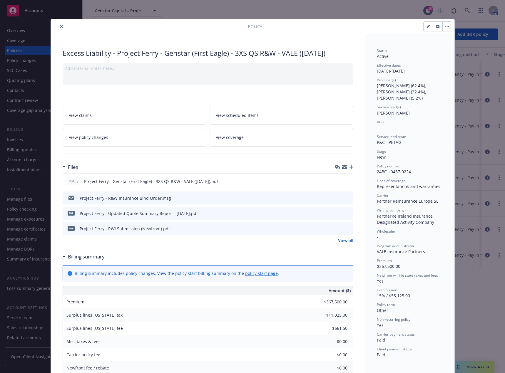
scroll to position [18, 0]
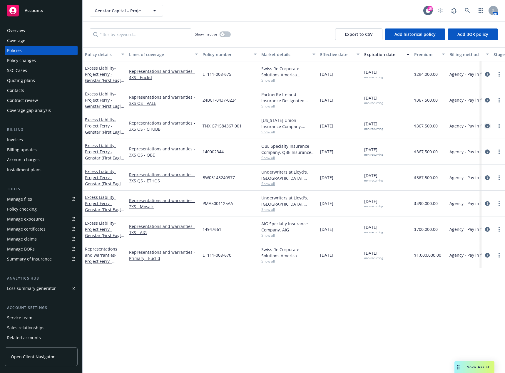
click at [487, 126] on icon "circleInformation" at bounding box center [487, 126] width 5 height 5
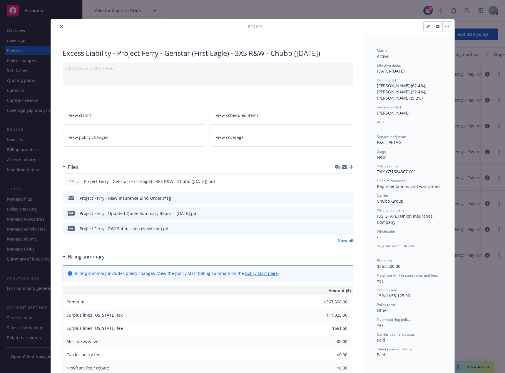
scroll to position [18, 0]
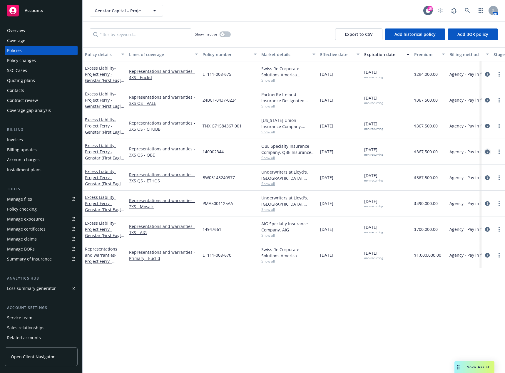
click at [489, 152] on link "circleInformation" at bounding box center [487, 151] width 7 height 7
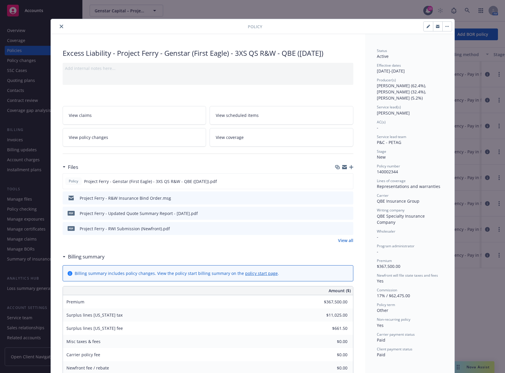
scroll to position [18, 0]
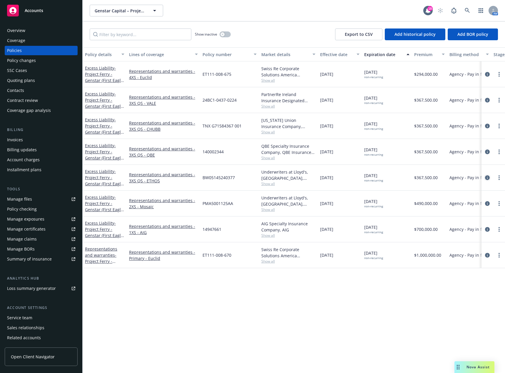
click at [488, 179] on icon "circleInformation" at bounding box center [487, 177] width 5 height 5
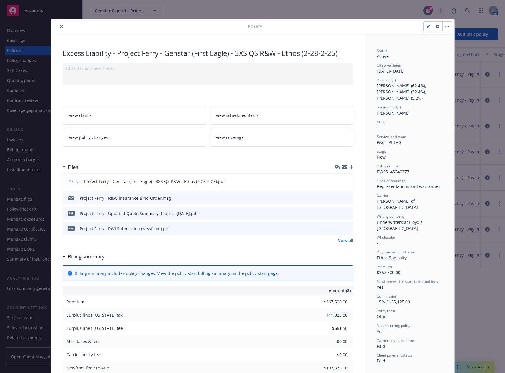
scroll to position [18, 0]
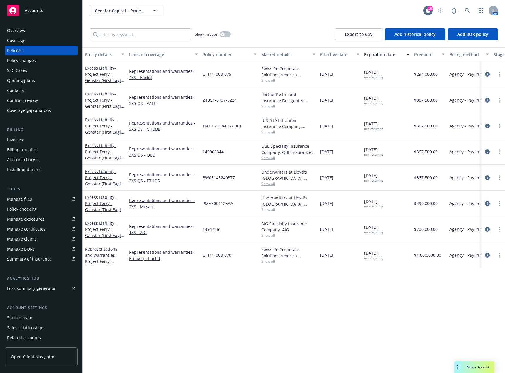
click at [486, 204] on icon "circleInformation" at bounding box center [487, 203] width 5 height 5
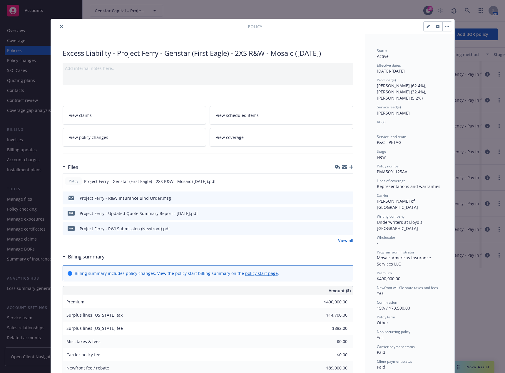
scroll to position [18, 0]
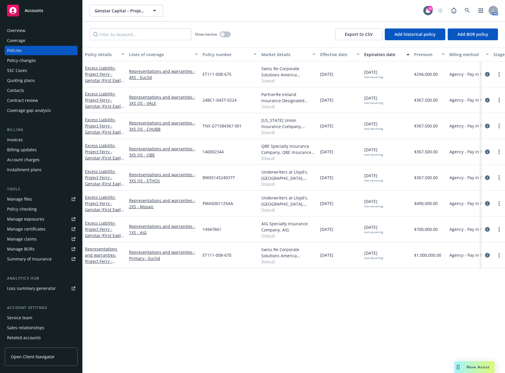
click at [487, 203] on icon "circleInformation" at bounding box center [487, 203] width 5 height 5
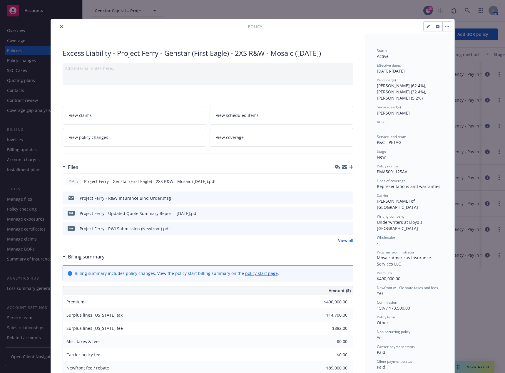
scroll to position [18, 0]
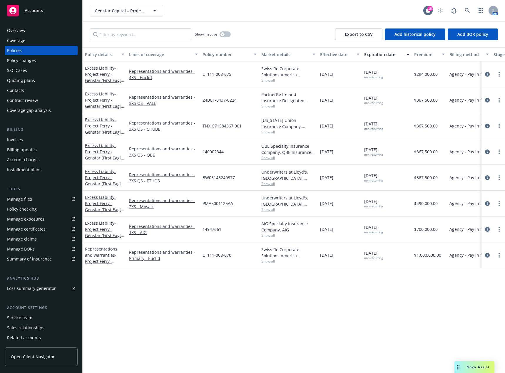
click at [487, 232] on link "circleInformation" at bounding box center [487, 229] width 7 height 7
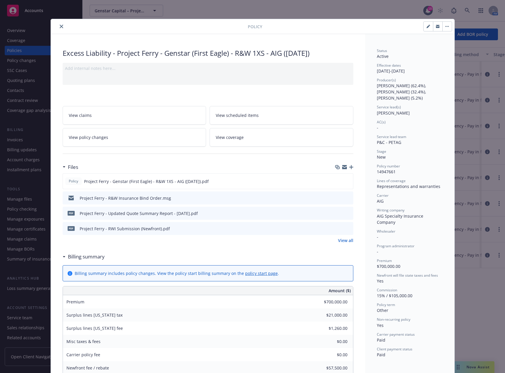
scroll to position [18, 0]
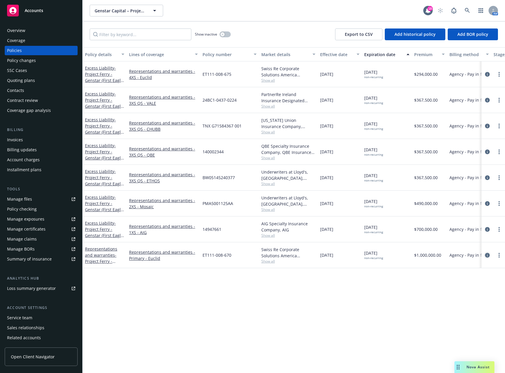
click at [487, 256] on icon "circleInformation" at bounding box center [487, 255] width 5 height 5
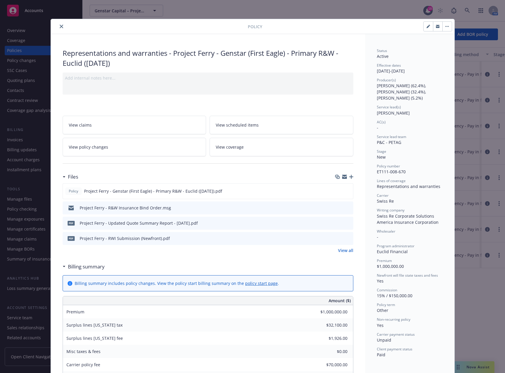
scroll to position [18, 0]
